Goal: Information Seeking & Learning: Find specific fact

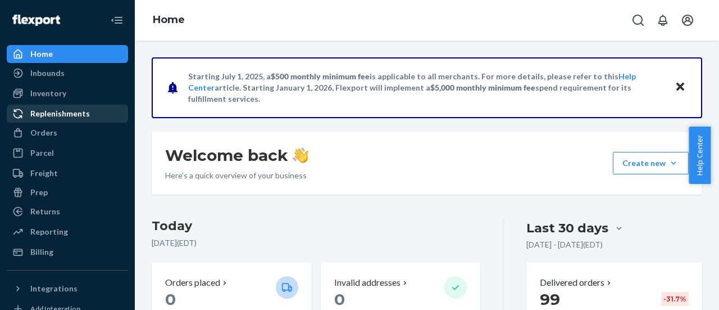
drag, startPoint x: 45, startPoint y: 92, endPoint x: 111, endPoint y: 110, distance: 68.3
click at [45, 92] on div "Inventory" at bounding box center [48, 93] width 36 height 11
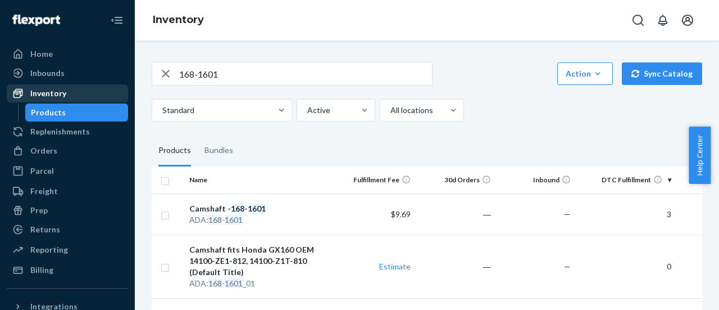
click at [43, 88] on div "Inventory" at bounding box center [48, 93] width 36 height 11
click at [46, 92] on div "Inventory" at bounding box center [48, 93] width 36 height 11
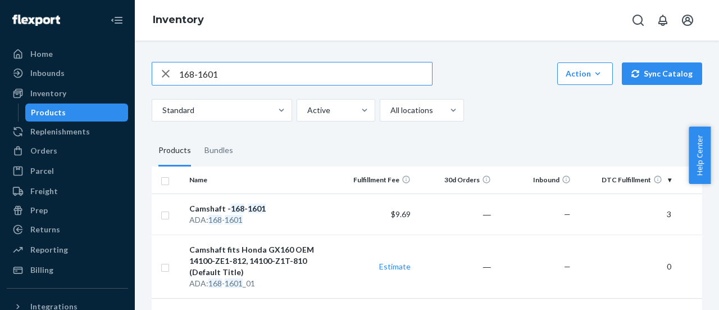
click at [232, 77] on input "168-1601" at bounding box center [305, 73] width 253 height 22
type input "188-1100"
